Goal: Task Accomplishment & Management: Use online tool/utility

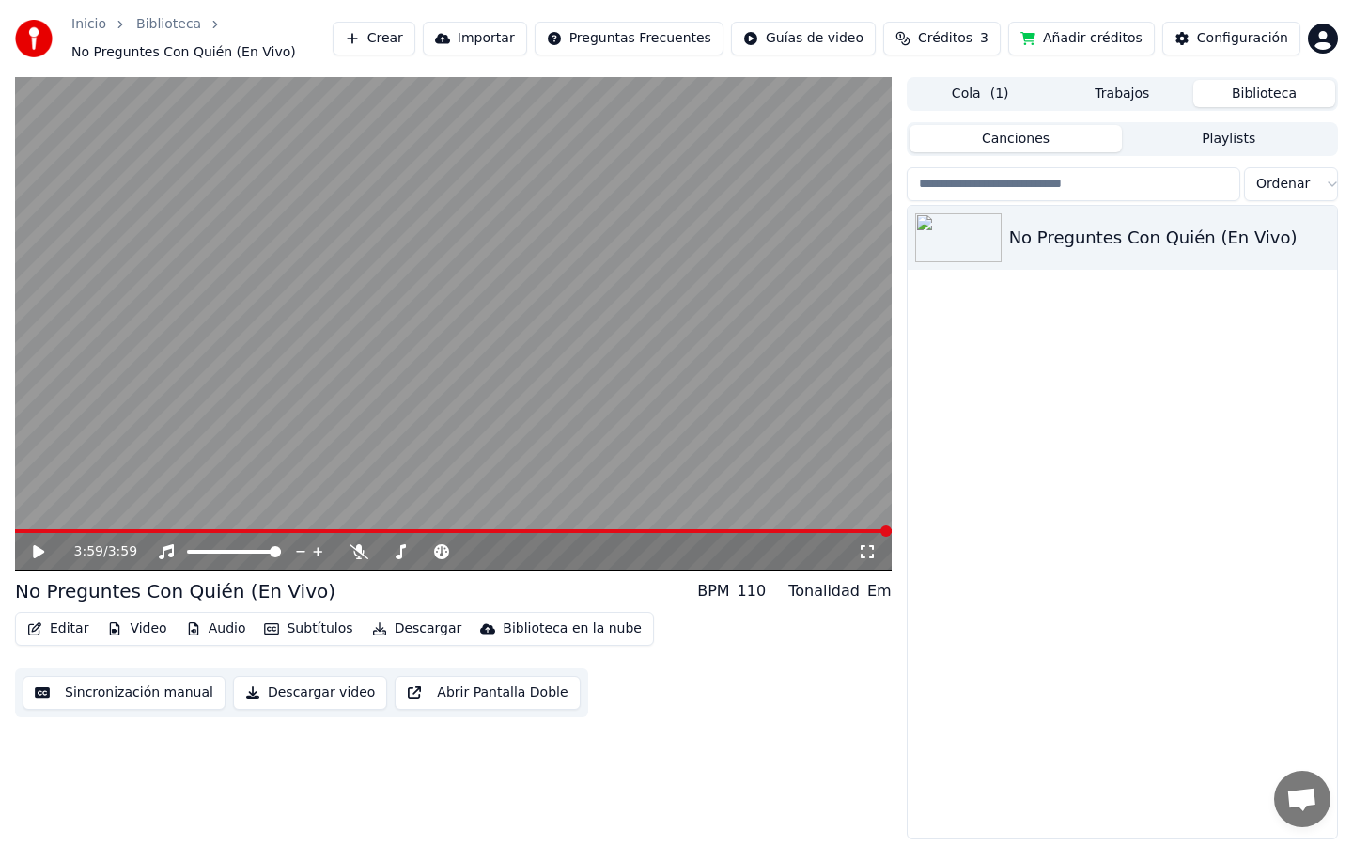
click at [67, 627] on button "Editar" at bounding box center [58, 628] width 76 height 26
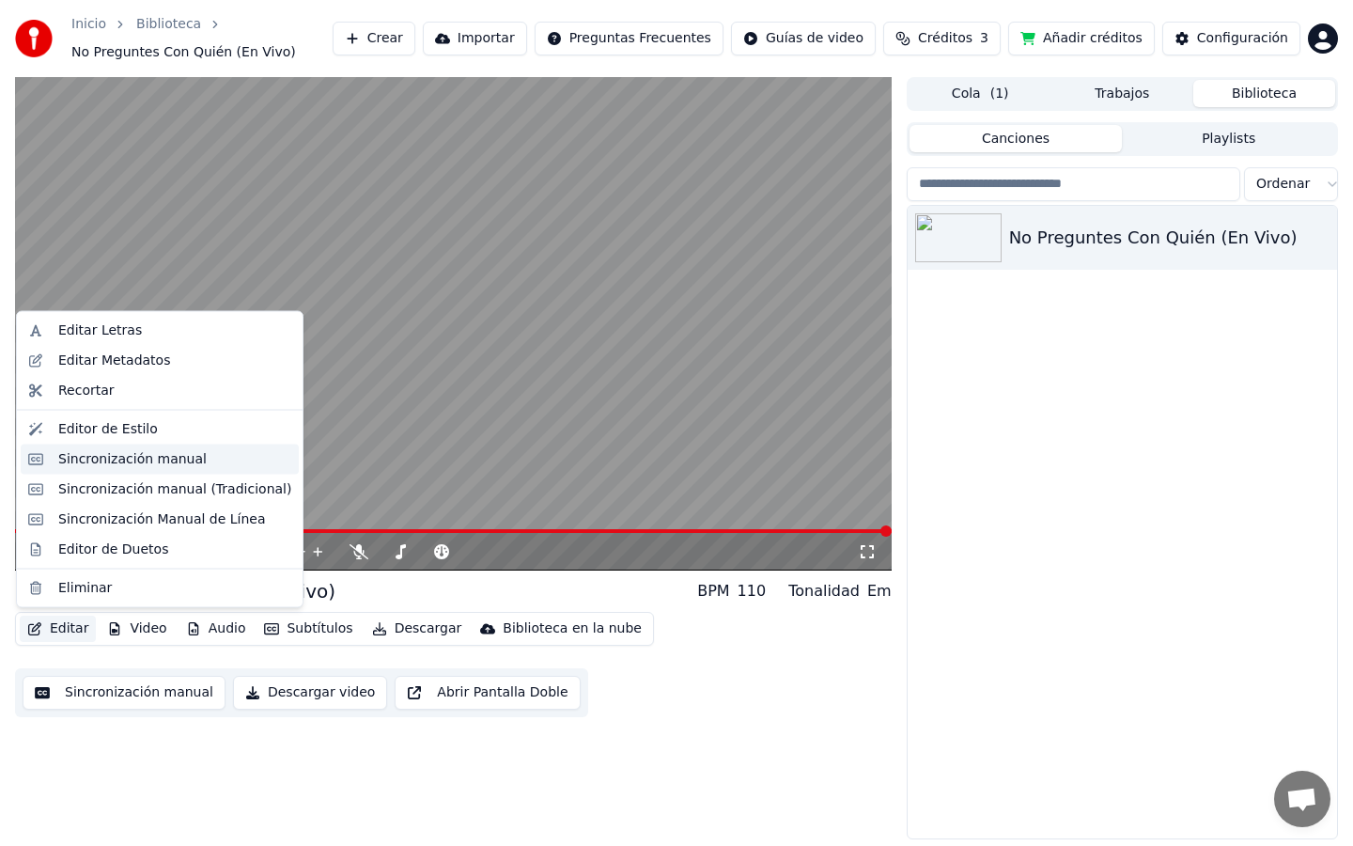
click at [128, 463] on div "Sincronización manual" at bounding box center [132, 458] width 148 height 19
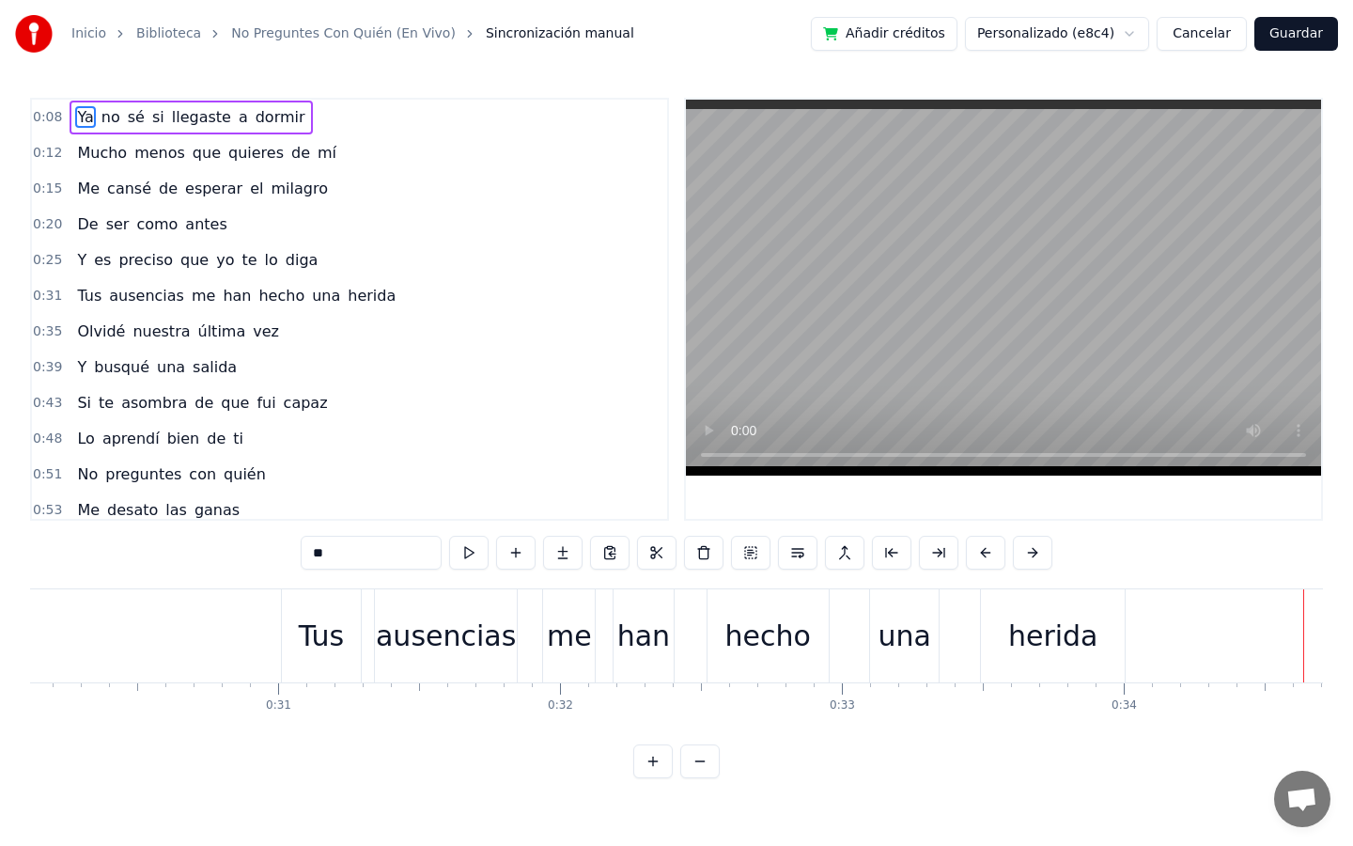
scroll to position [0, 8478]
click at [493, 603] on div "ausencias" at bounding box center [458, 635] width 142 height 93
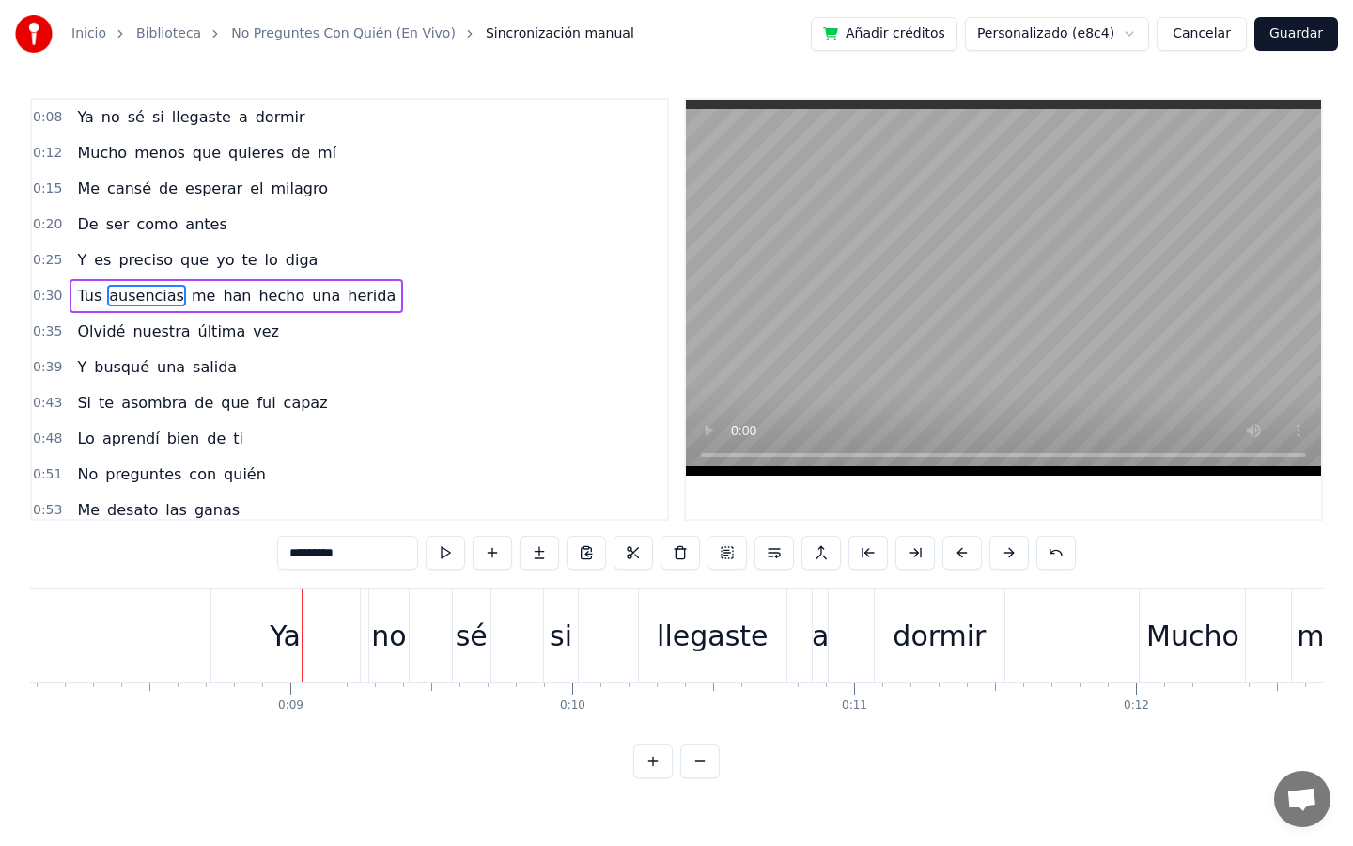
scroll to position [0, 2287]
click at [552, 612] on div "si" at bounding box center [551, 635] width 34 height 93
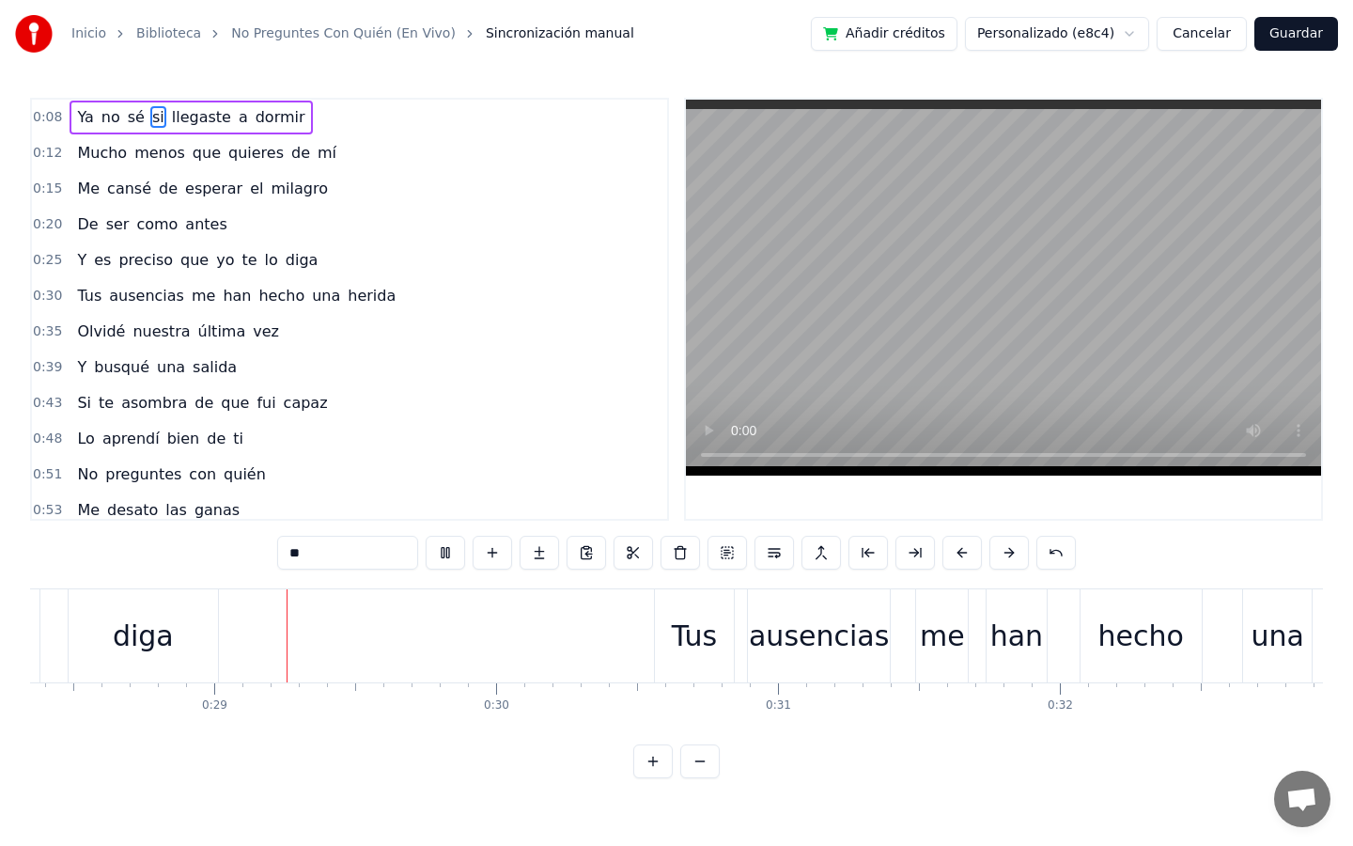
scroll to position [0, 8001]
click at [761, 602] on div "ausencias" at bounding box center [808, 635] width 142 height 93
type input "*********"
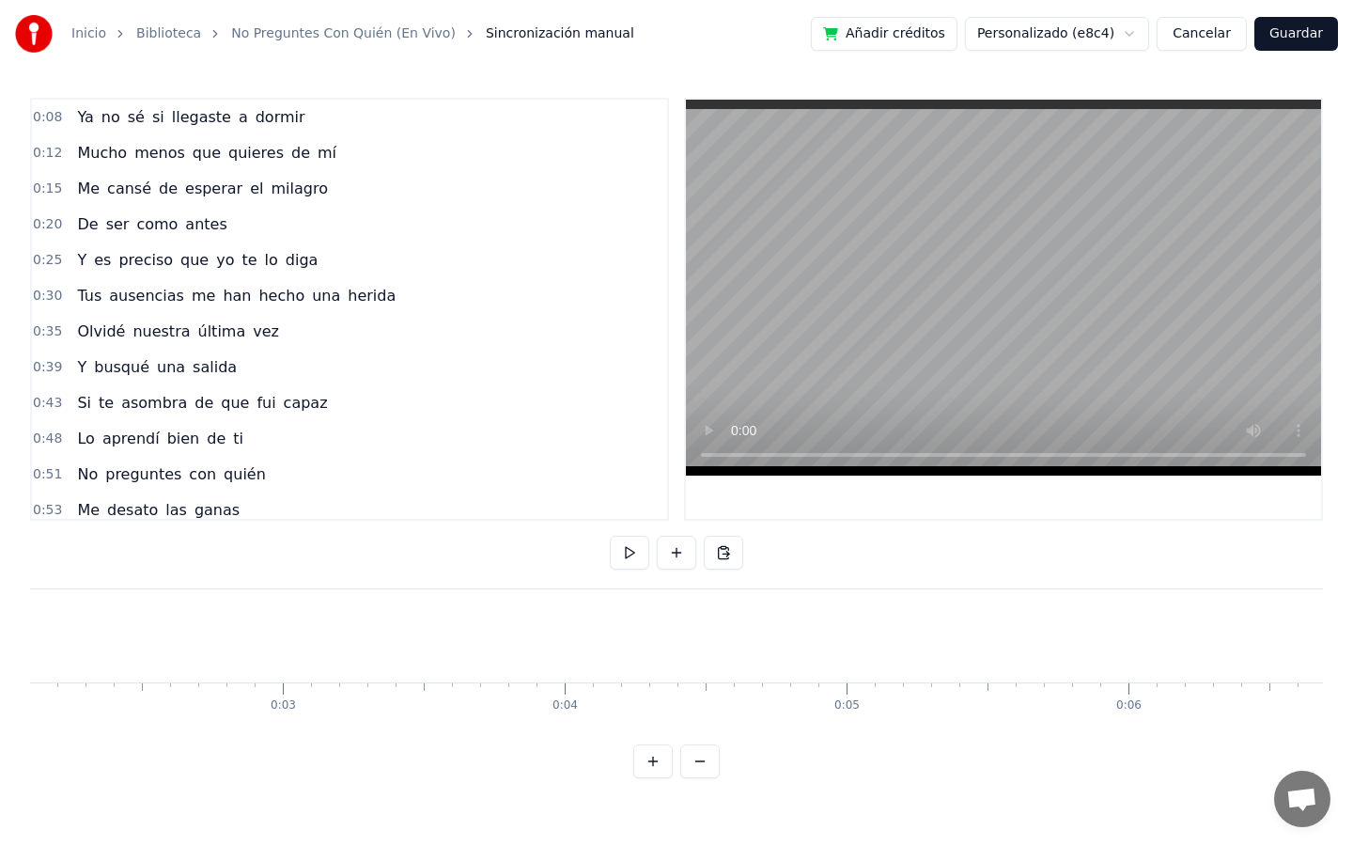
scroll to position [0, 0]
click at [1212, 32] on button "Cancelar" at bounding box center [1202, 34] width 90 height 34
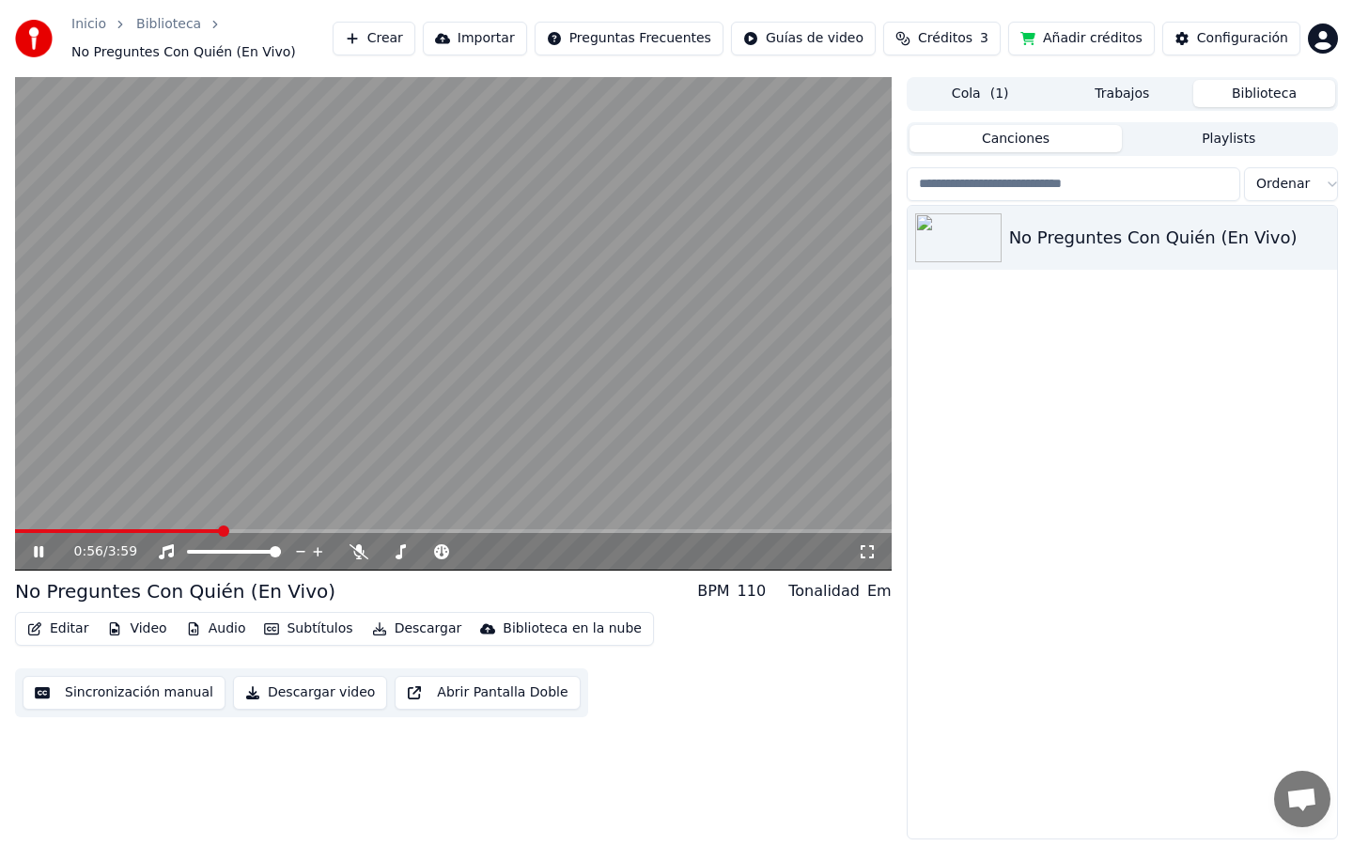
click at [39, 546] on icon at bounding box center [52, 551] width 44 height 15
